Goal: Navigation & Orientation: Find specific page/section

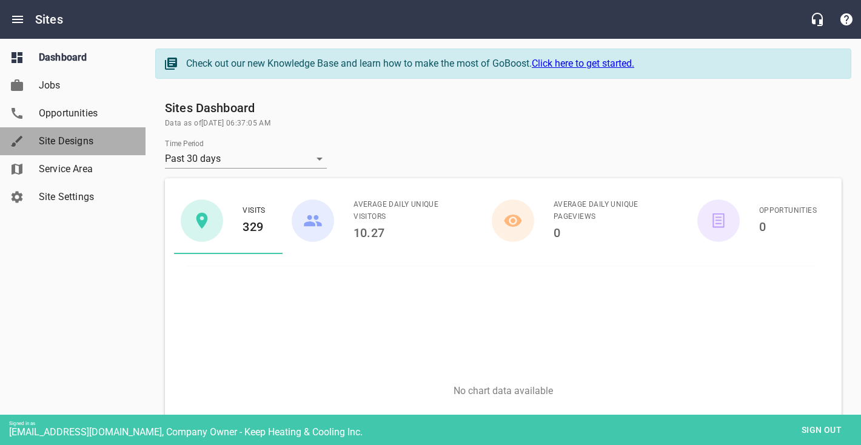
click at [56, 134] on span "Site Designs" at bounding box center [85, 141] width 92 height 15
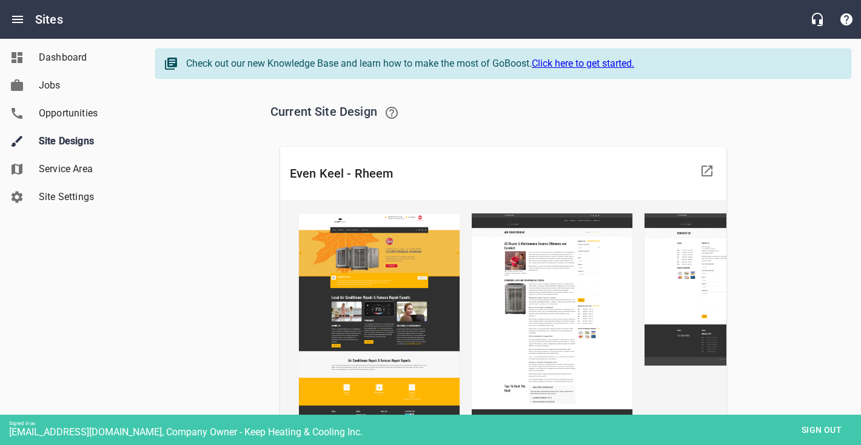
click at [827, 432] on span "Sign out" at bounding box center [821, 429] width 51 height 15
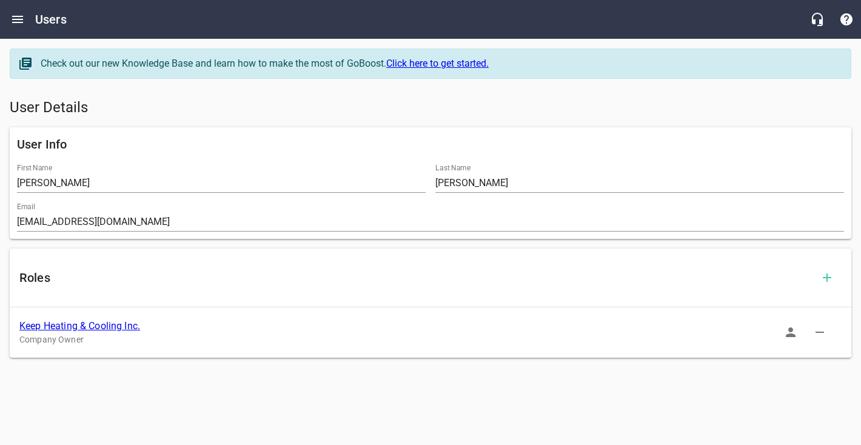
click at [45, 324] on link "Keep Heating & Cooling Inc." at bounding box center [79, 326] width 121 height 12
